Goal: Task Accomplishment & Management: Manage account settings

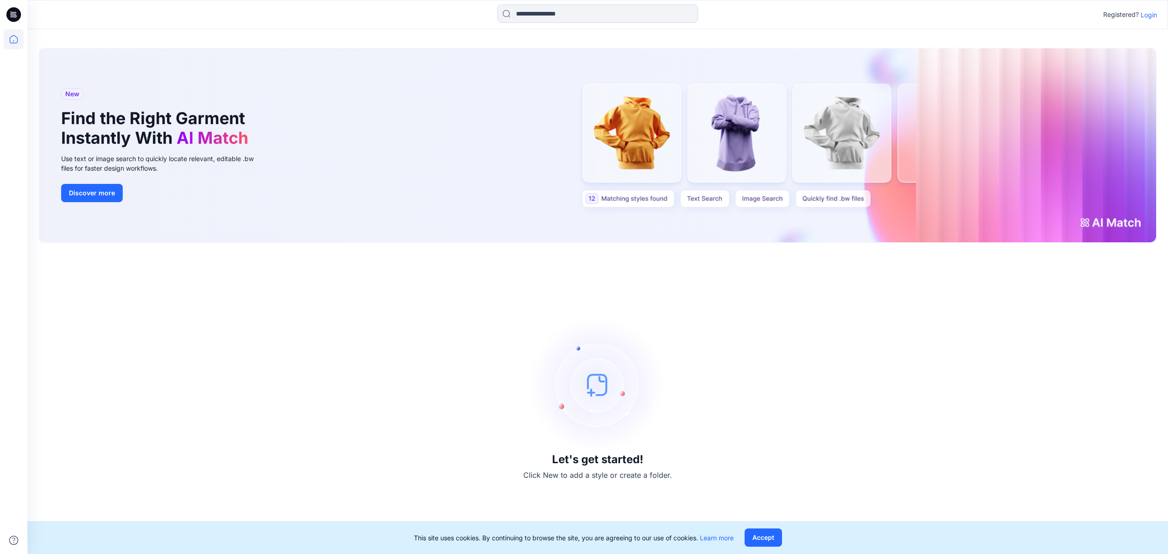
click at [1145, 15] on p "Login" at bounding box center [1148, 15] width 16 height 10
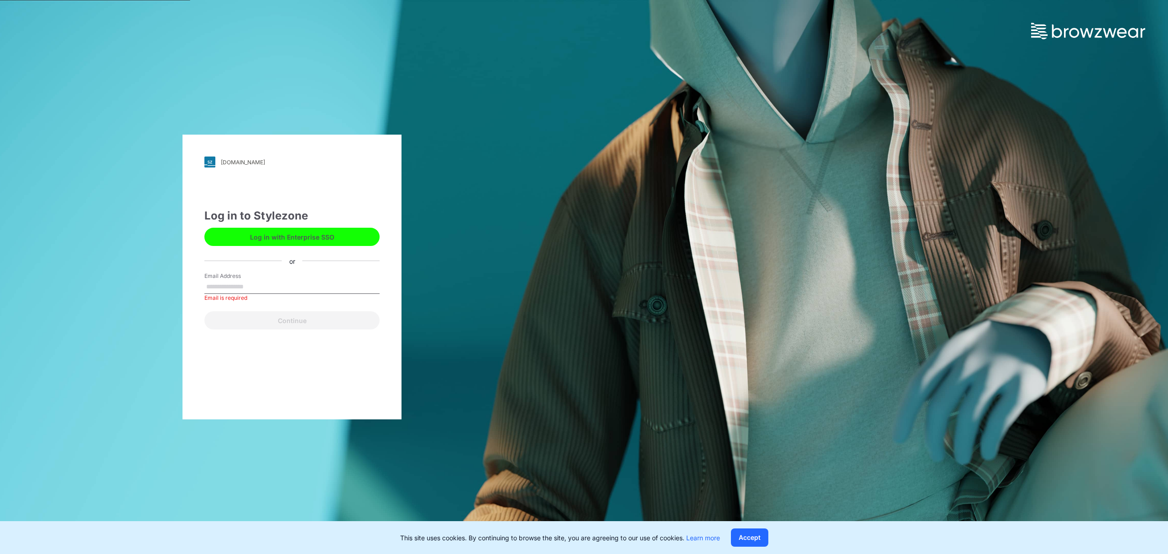
click at [282, 278] on div "Email Address Email is required" at bounding box center [291, 285] width 175 height 27
click at [273, 283] on input "Email Address" at bounding box center [291, 287] width 175 height 14
type input "**********"
click at [263, 314] on button "Continue" at bounding box center [291, 320] width 175 height 18
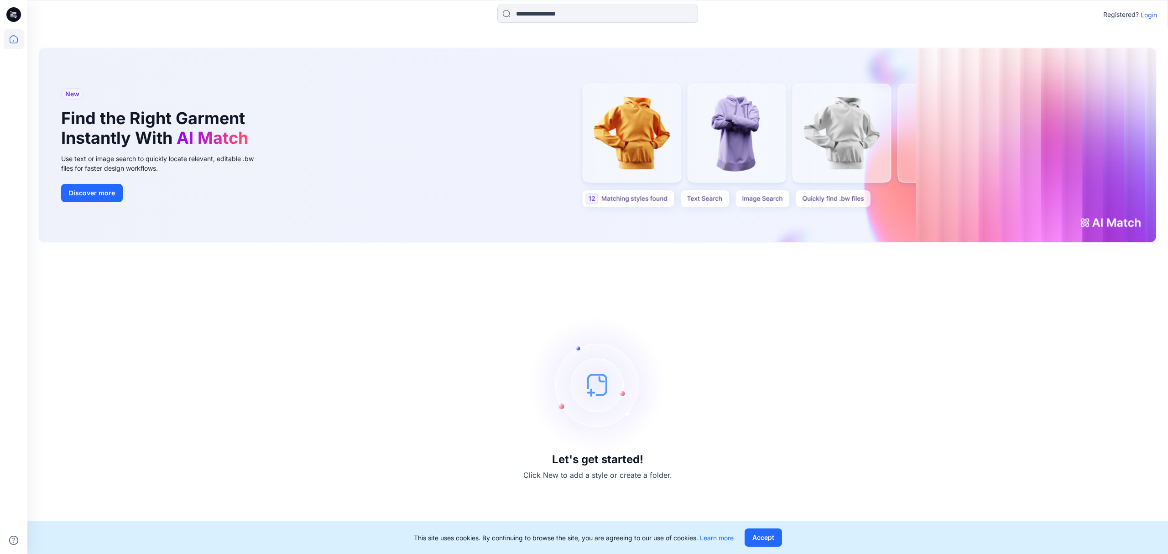
click at [1157, 15] on div "Registered? Login" at bounding box center [597, 15] width 1140 height 20
click at [1146, 13] on p "Login" at bounding box center [1148, 15] width 16 height 10
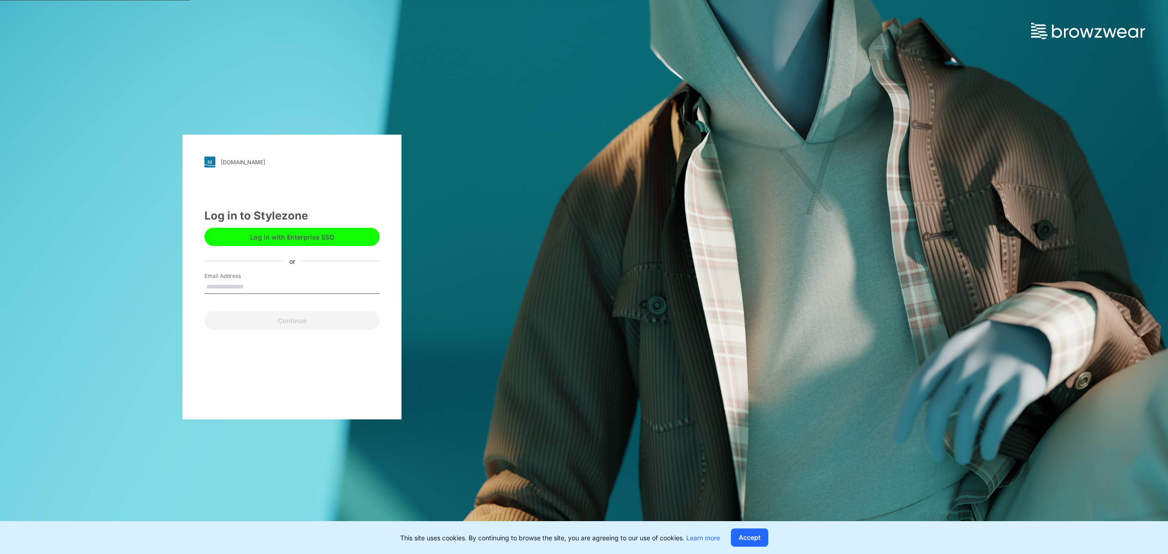
type input "**********"
click at [267, 318] on button "Continue" at bounding box center [291, 320] width 175 height 18
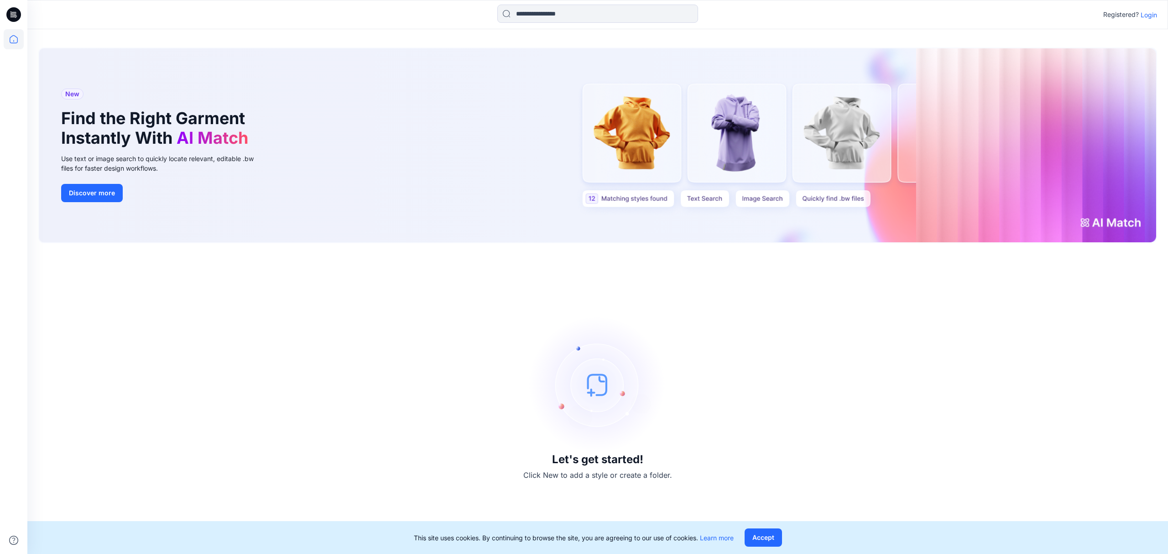
click at [1152, 15] on p "Login" at bounding box center [1148, 15] width 16 height 10
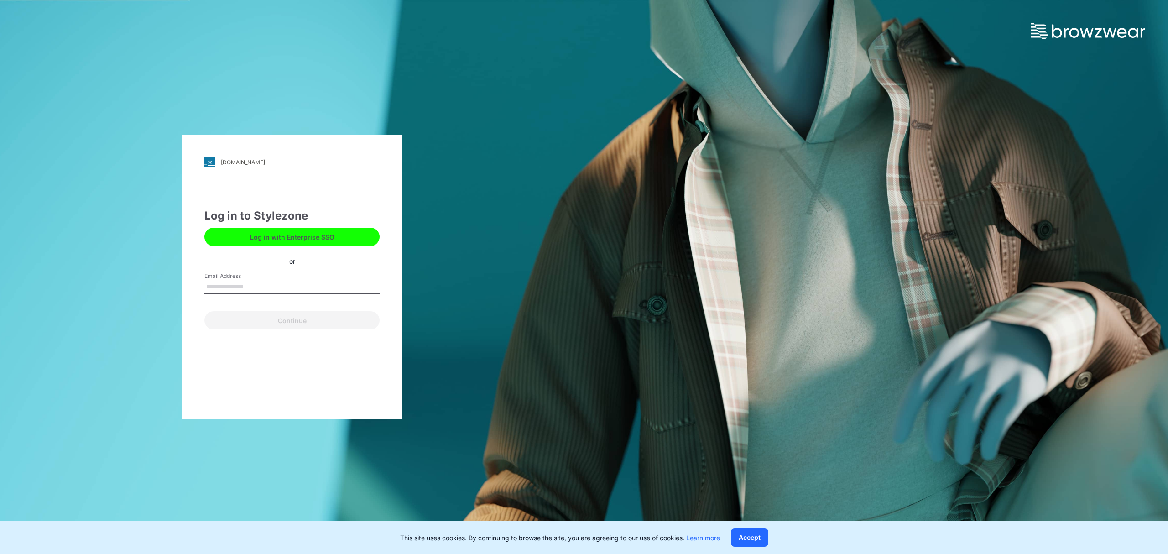
type input "**********"
click at [296, 325] on button "Continue" at bounding box center [291, 320] width 175 height 18
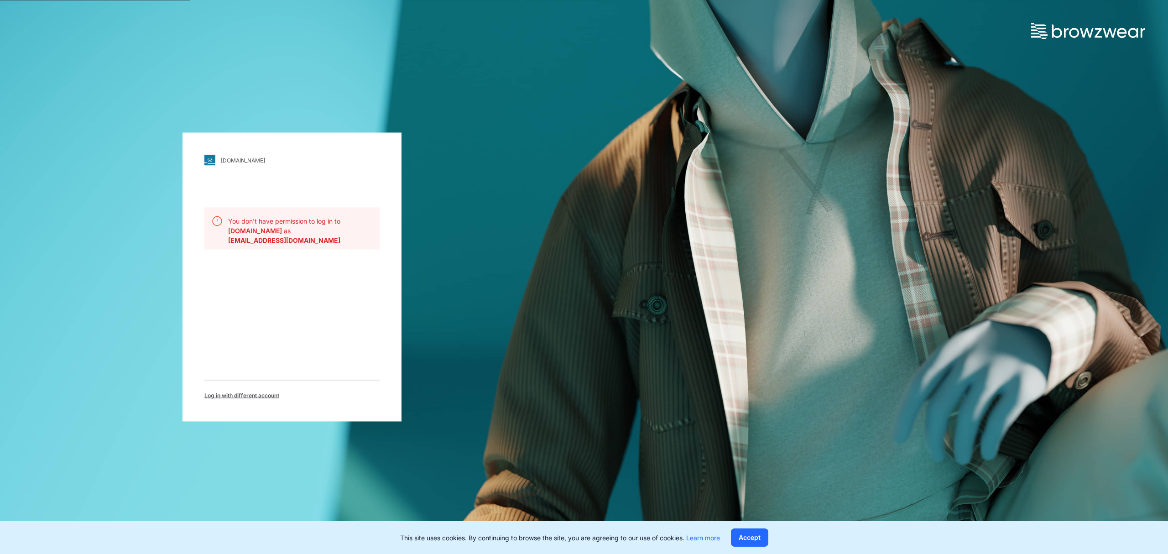
click at [236, 161] on div "pic.stylezone.com" at bounding box center [243, 159] width 44 height 7
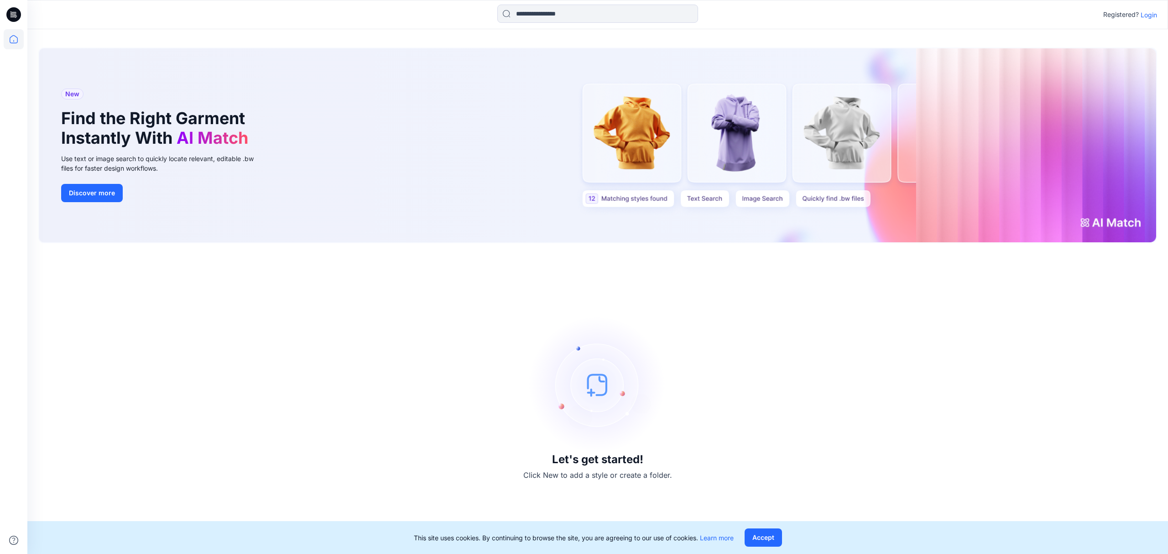
click at [1144, 13] on p "Login" at bounding box center [1148, 15] width 16 height 10
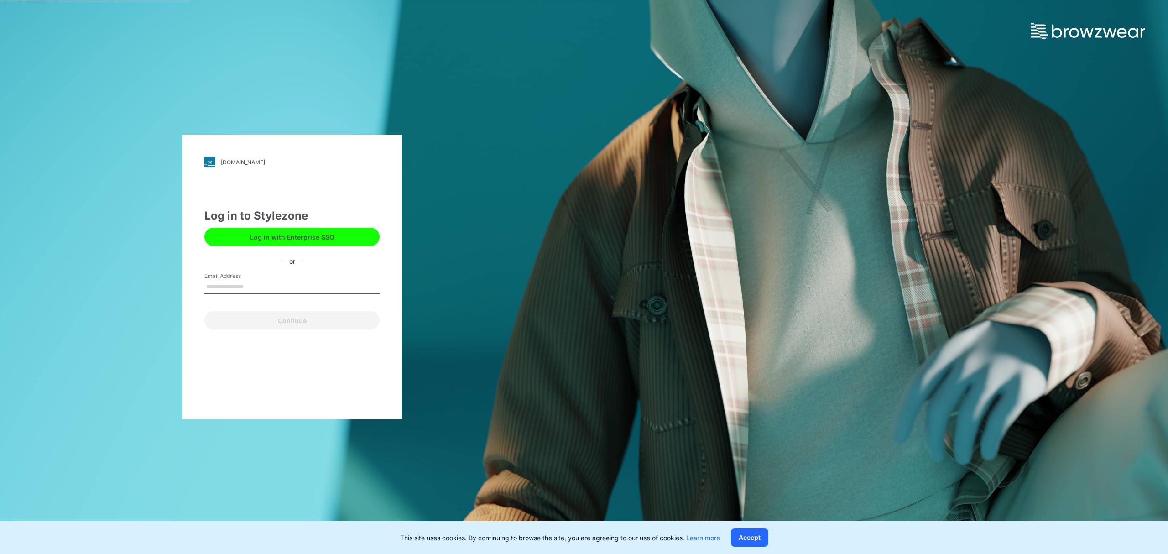
type input "**********"
click at [341, 322] on button "Continue" at bounding box center [291, 320] width 175 height 18
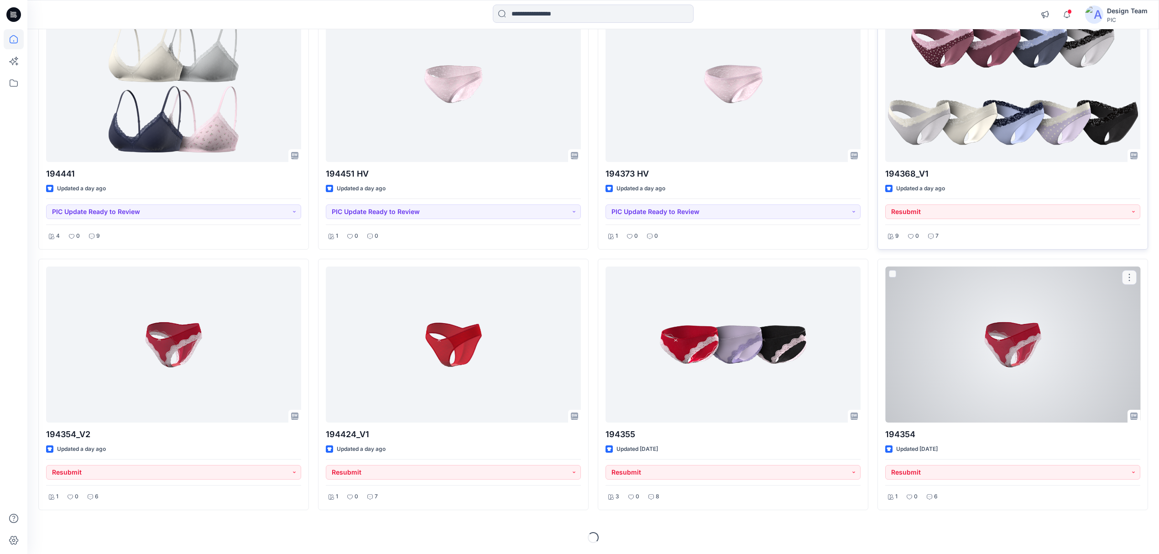
scroll to position [2740, 0]
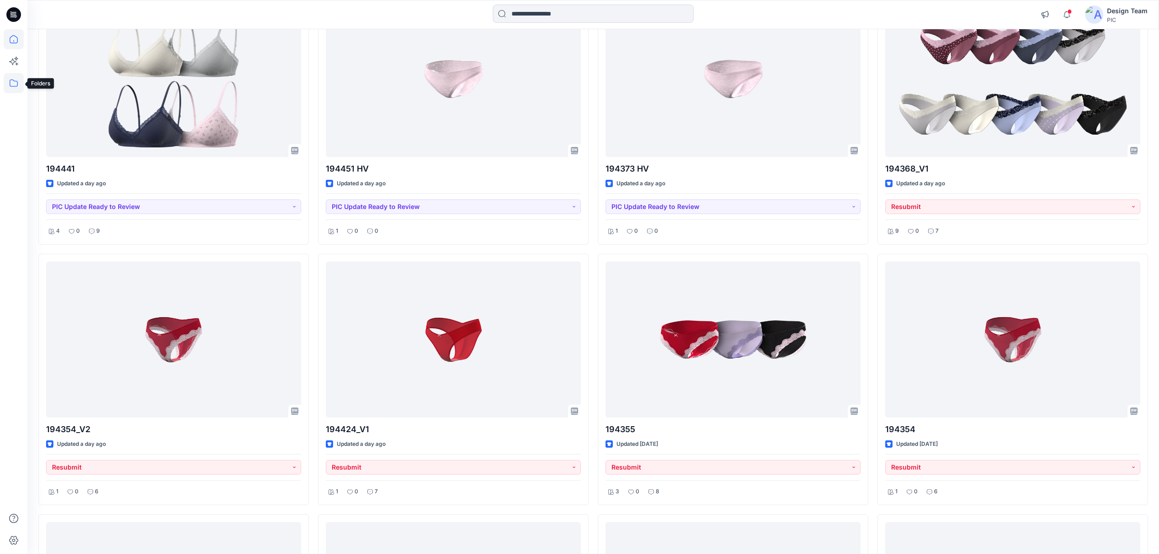
click at [9, 85] on icon at bounding box center [14, 83] width 20 height 20
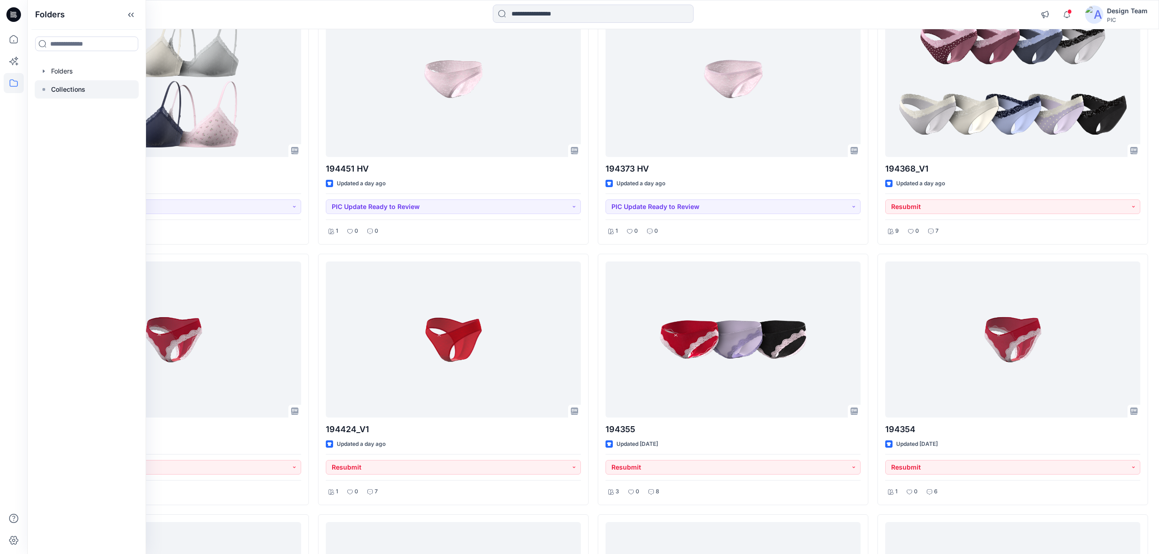
click at [94, 83] on div at bounding box center [87, 89] width 104 height 18
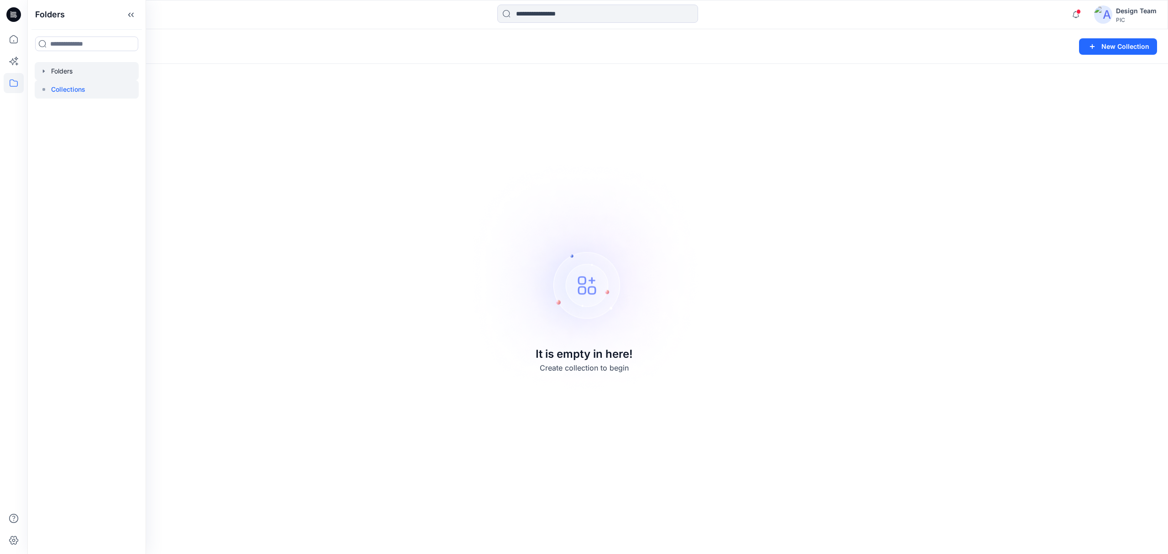
click at [106, 70] on div at bounding box center [87, 71] width 104 height 18
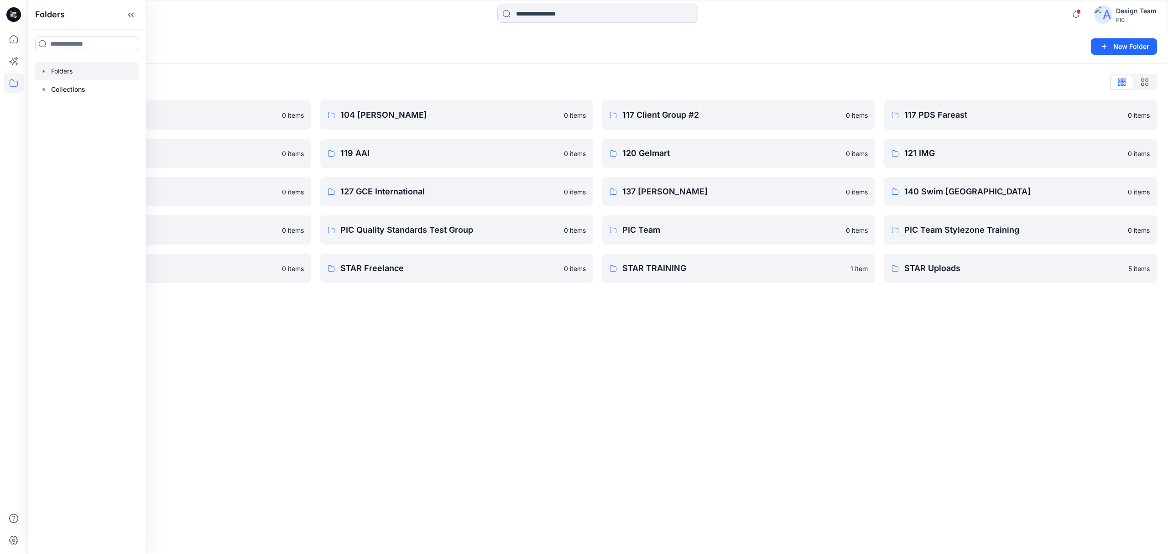
click at [449, 415] on div "Folders New Folder Folders List 103 HIS International 0 items 118 Add Black 0 i…" at bounding box center [597, 291] width 1140 height 525
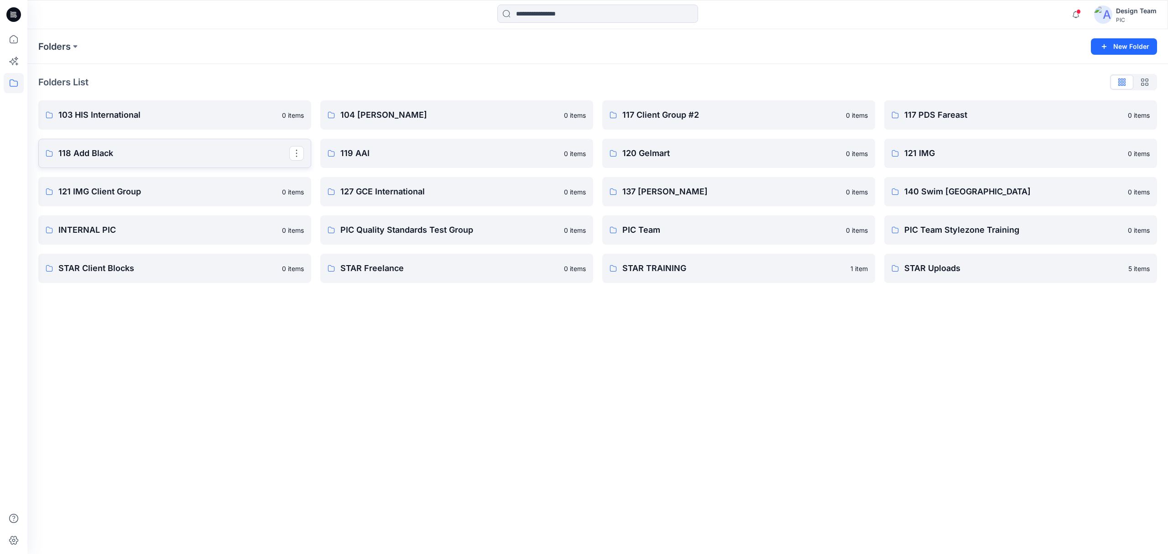
click at [170, 159] on p "118 Add Black" at bounding box center [173, 153] width 231 height 13
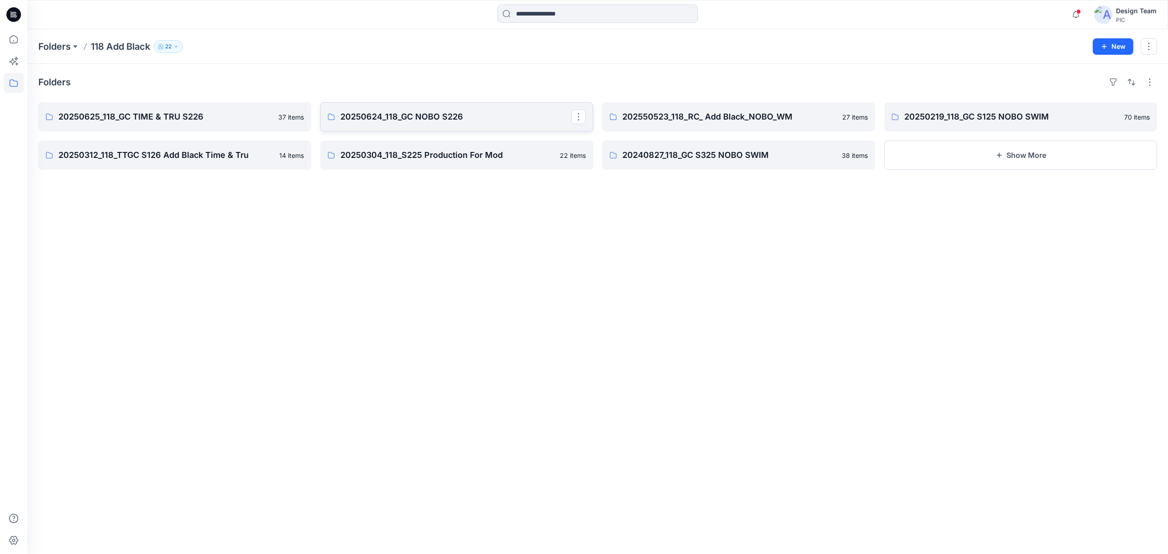
click at [476, 121] on p "20250624_118_GC NOBO S226" at bounding box center [455, 116] width 231 height 13
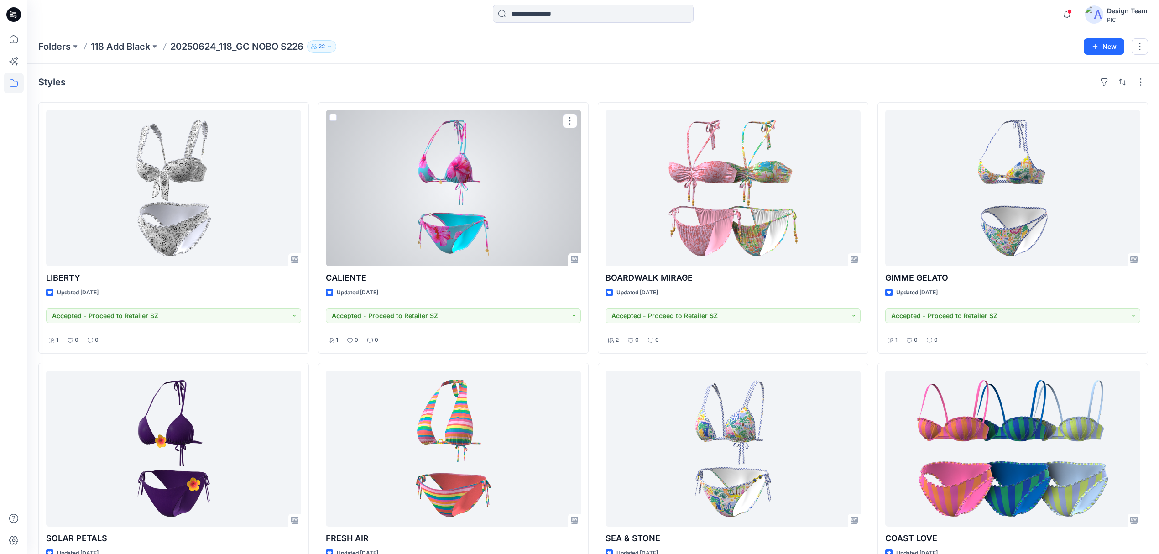
click at [486, 185] on div at bounding box center [453, 188] width 255 height 156
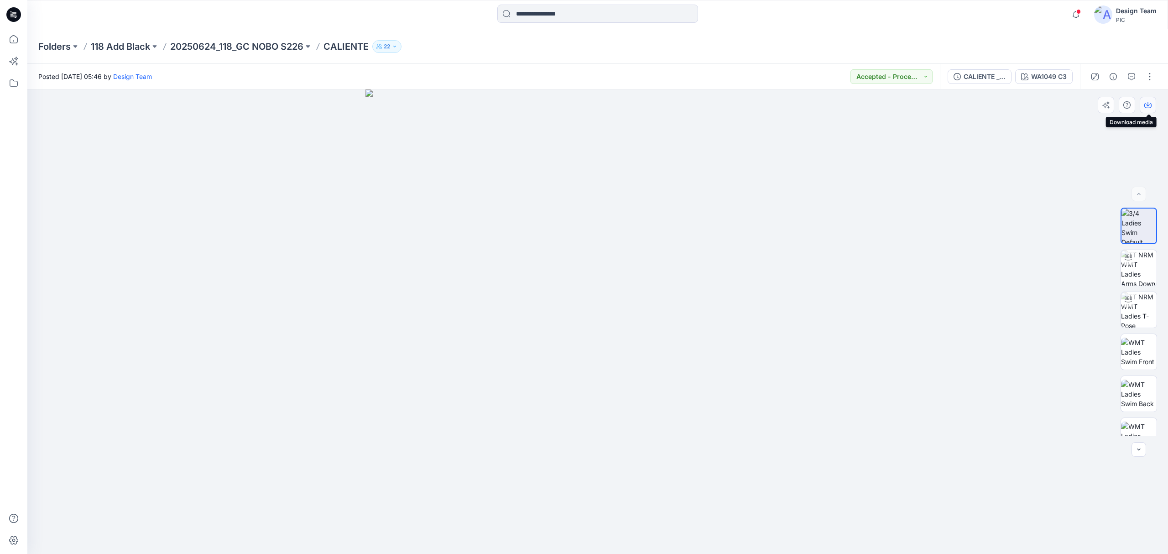
click at [1147, 108] on icon "button" at bounding box center [1147, 104] width 7 height 7
click at [985, 74] on div "CALIENTE _V3" at bounding box center [984, 77] width 42 height 10
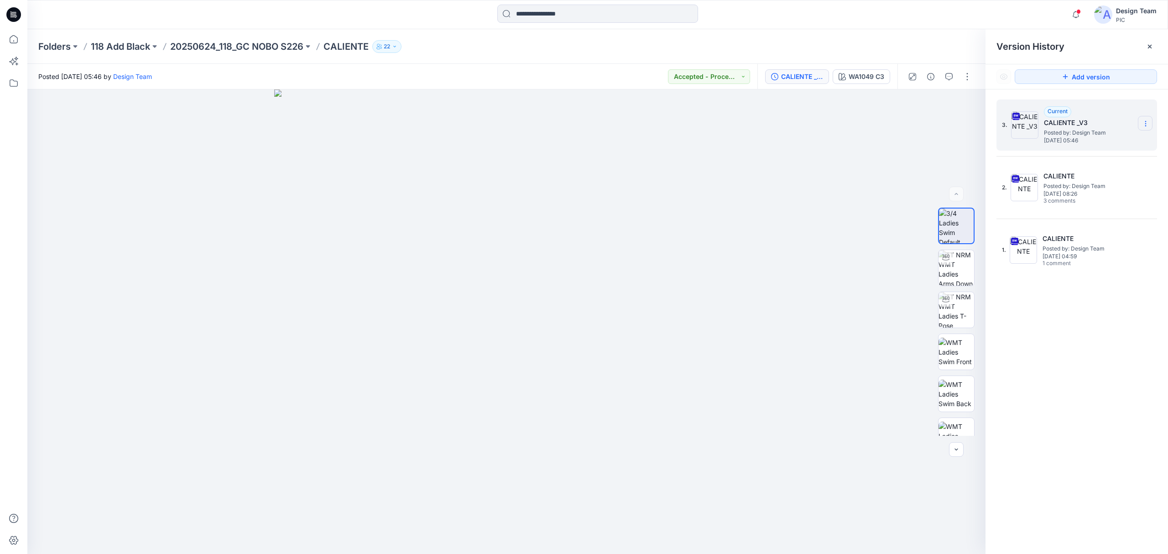
click at [1148, 119] on section at bounding box center [1145, 123] width 15 height 15
click at [1123, 142] on span "Download Source BW File" at bounding box center [1099, 141] width 77 height 11
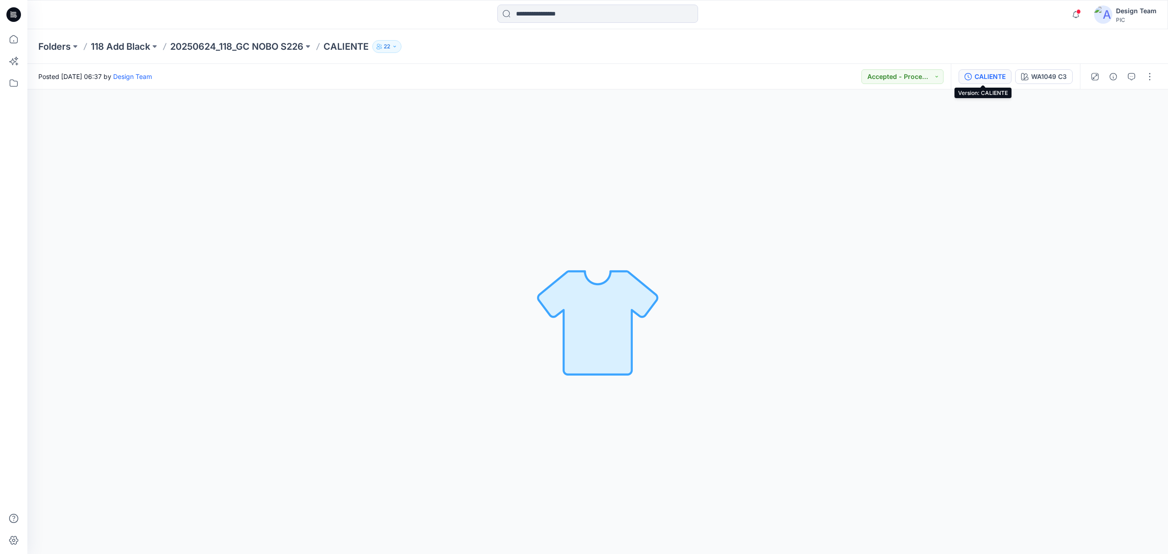
click at [994, 73] on div "CALIENTE" at bounding box center [989, 77] width 31 height 10
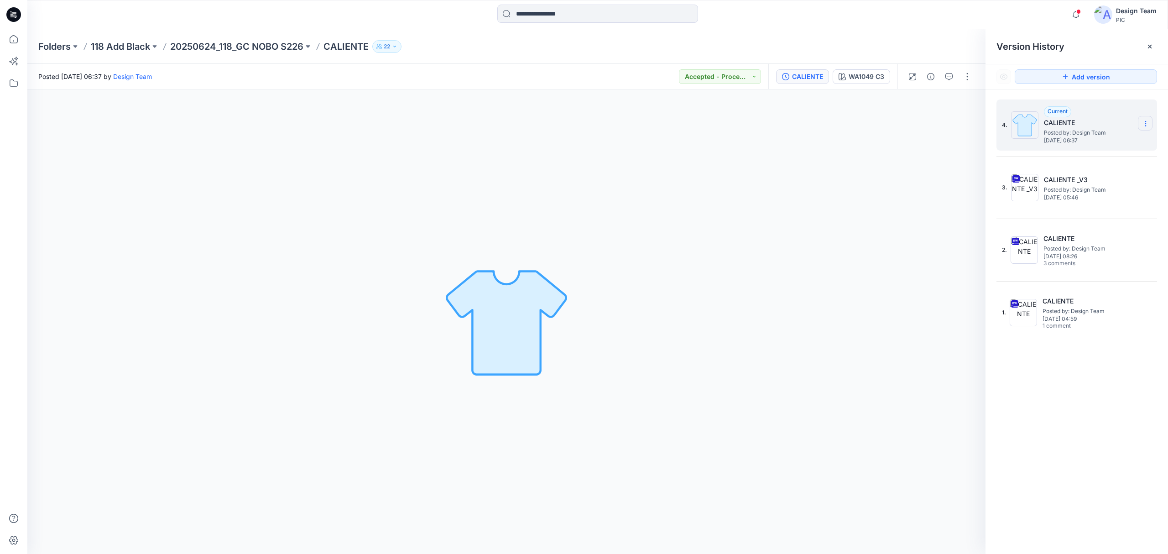
click at [1143, 121] on icon at bounding box center [1145, 123] width 7 height 7
click at [1106, 175] on div "Delete Version" at bounding box center [1097, 182] width 106 height 18
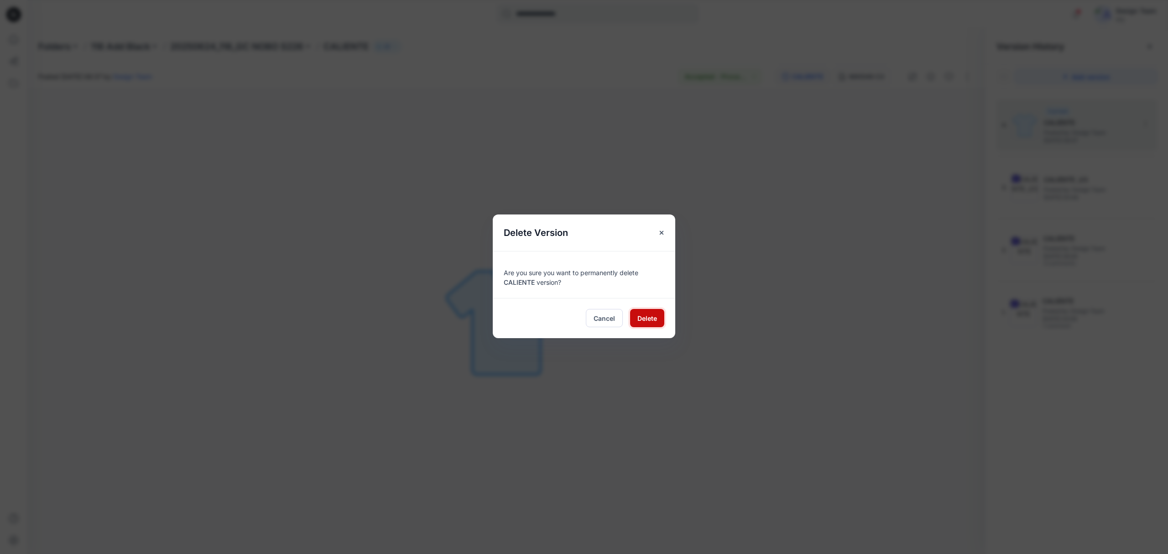
click at [655, 319] on span "Delete" at bounding box center [647, 318] width 20 height 10
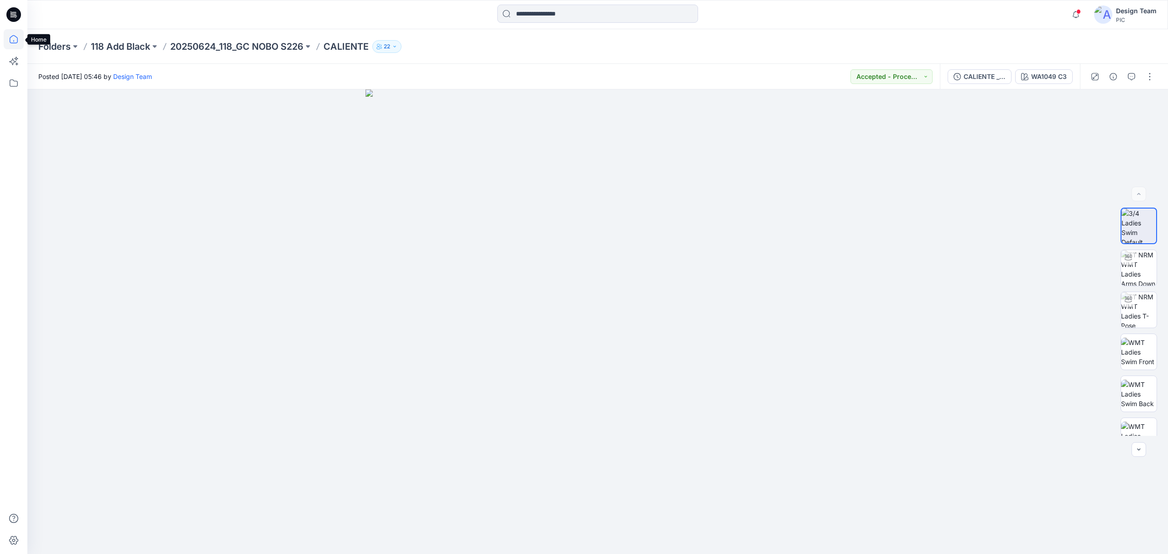
click at [8, 43] on icon at bounding box center [14, 39] width 20 height 20
